Goal: Communication & Community: Answer question/provide support

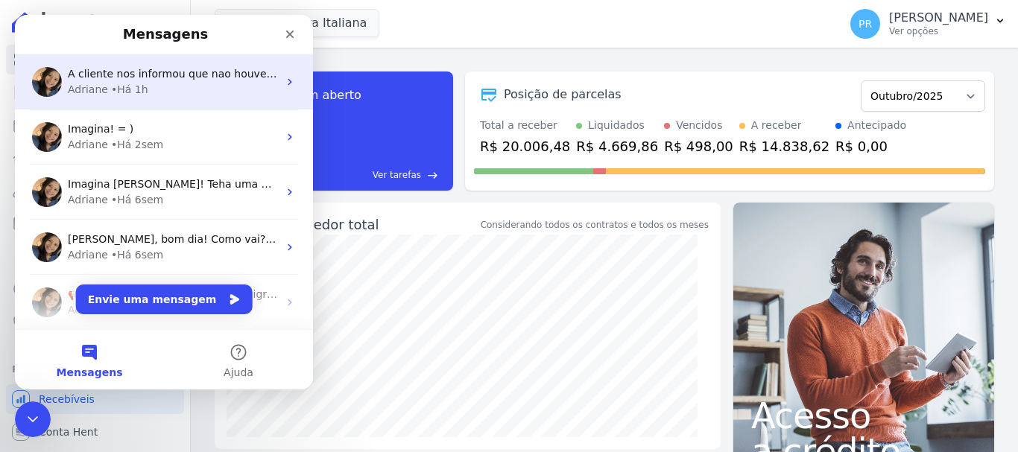
click at [160, 94] on div "Adriane • Há 1h" at bounding box center [173, 90] width 210 height 16
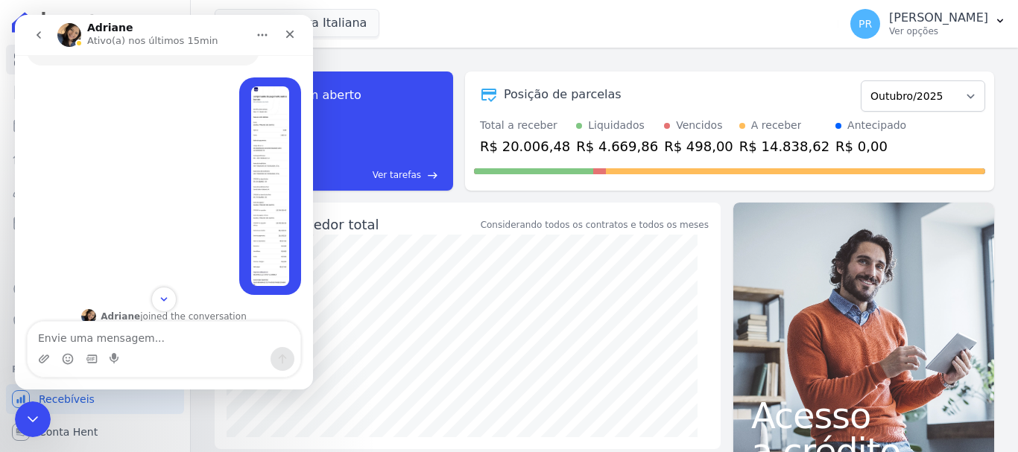
scroll to position [604, 0]
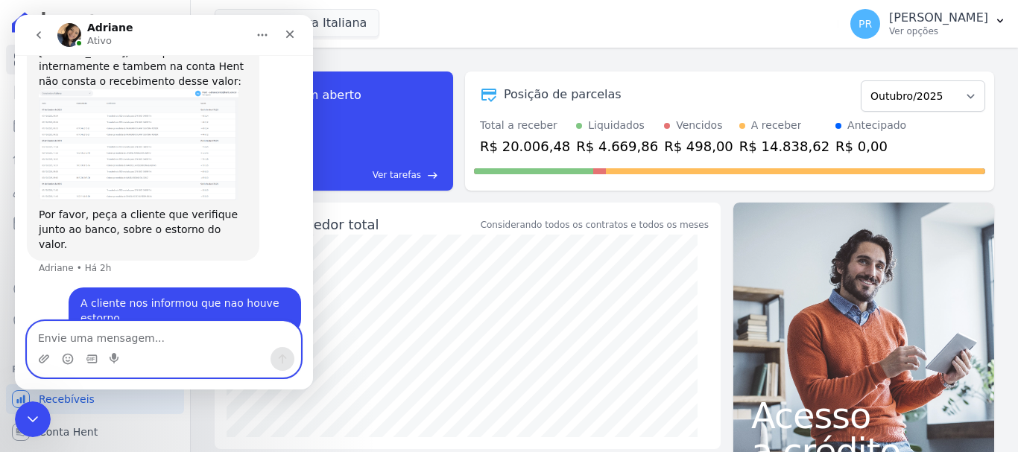
click at [200, 338] on textarea "Envie uma mensagem..." at bounding box center [164, 334] width 273 height 25
type textarea "d"
type textarea "boa tarde"
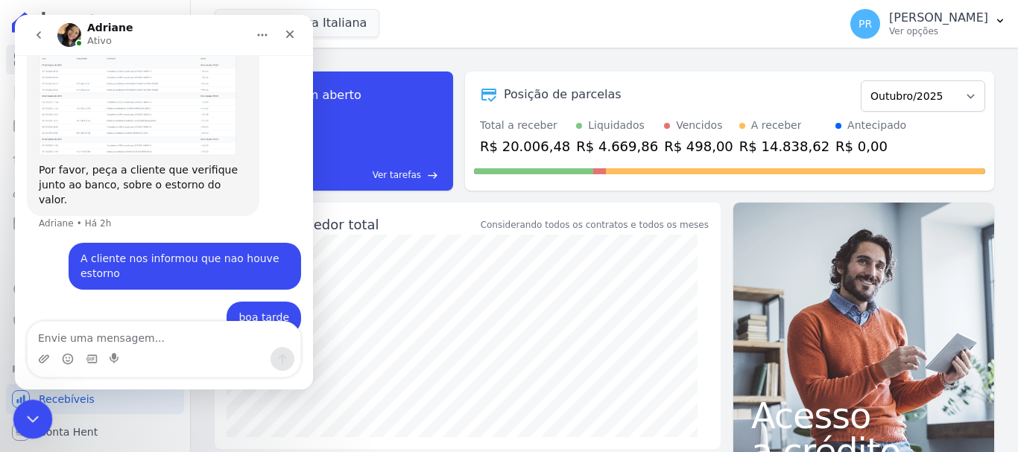
click at [28, 419] on icon "Encerramento do Messenger da Intercom" at bounding box center [31, 417] width 18 height 18
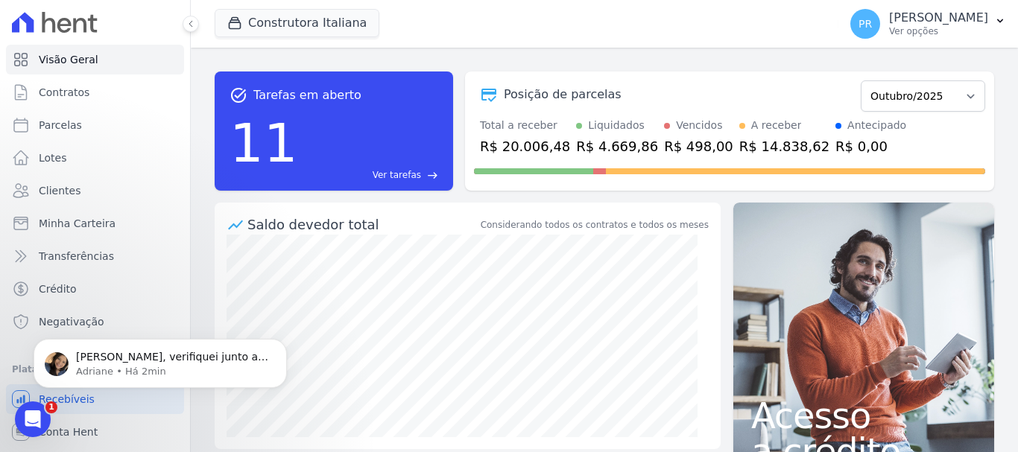
scroll to position [761, 0]
click at [139, 369] on p "Adriane • Há 2min" at bounding box center [172, 371] width 192 height 13
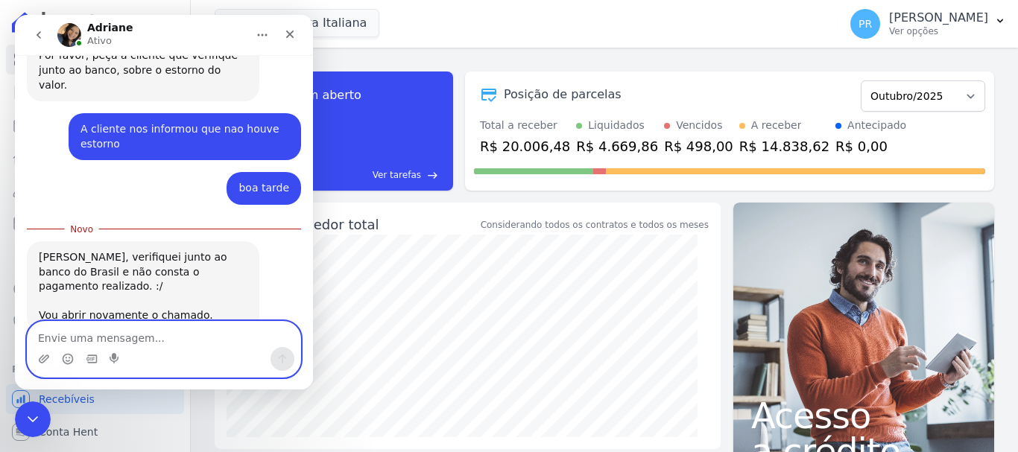
click at [174, 337] on textarea "Envie uma mensagem..." at bounding box center [164, 334] width 273 height 25
type textarea "Ok"
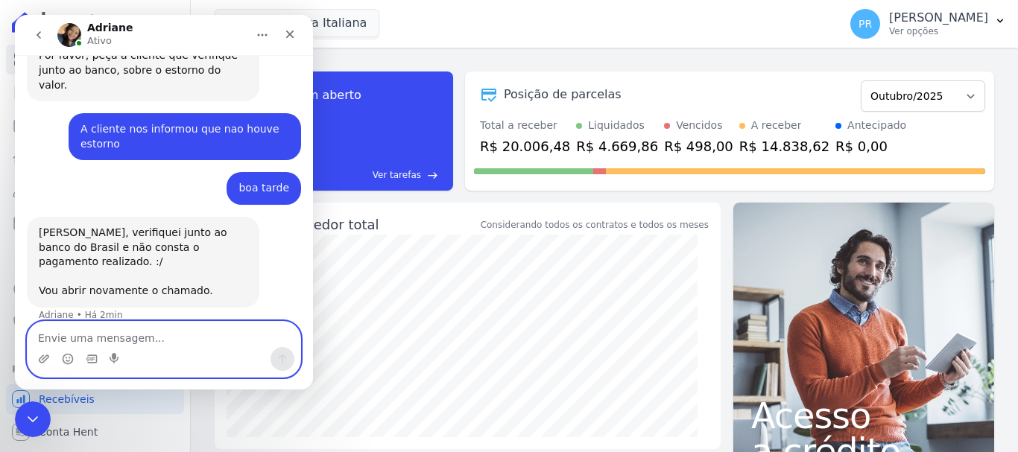
scroll to position [781, 0]
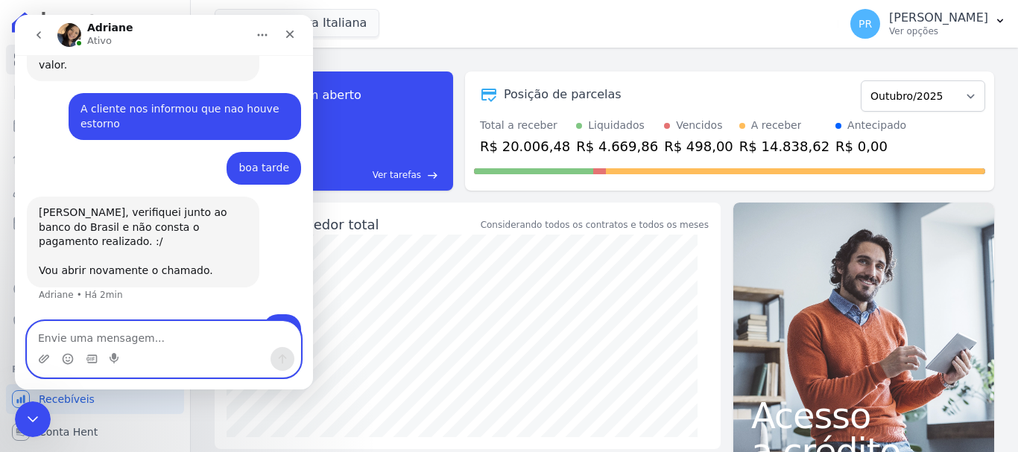
click at [188, 344] on textarea "Envie uma mensagem..." at bounding box center [164, 334] width 273 height 25
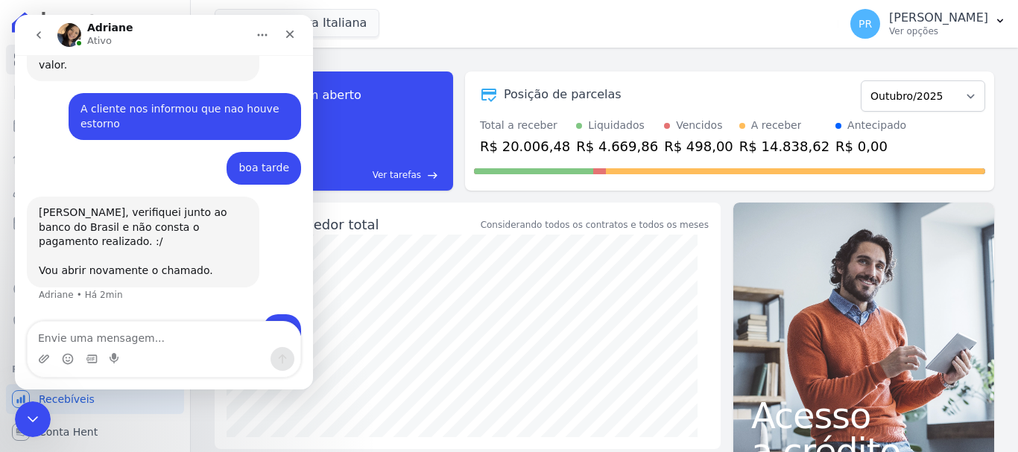
click at [39, 30] on icon "go back" at bounding box center [39, 35] width 12 height 12
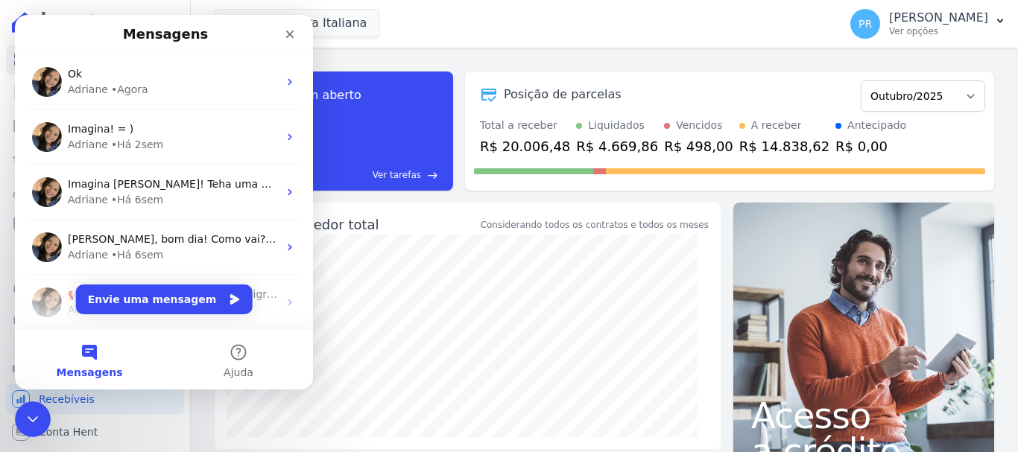
scroll to position [0, 0]
click at [288, 30] on icon "Fechar" at bounding box center [290, 34] width 12 height 12
